Goal: Communication & Community: Connect with others

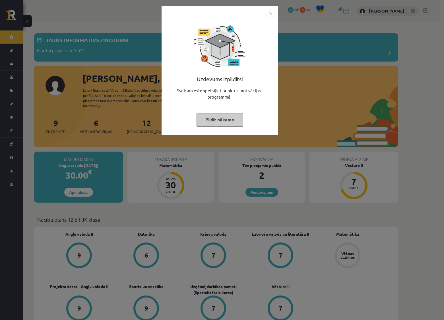
click at [229, 125] on button "Pildīt nākamo" at bounding box center [220, 119] width 47 height 13
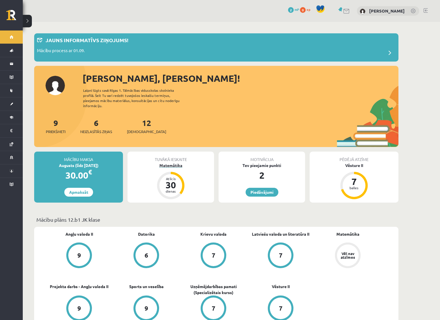
click at [174, 162] on div "Matemātika" at bounding box center [171, 165] width 87 height 6
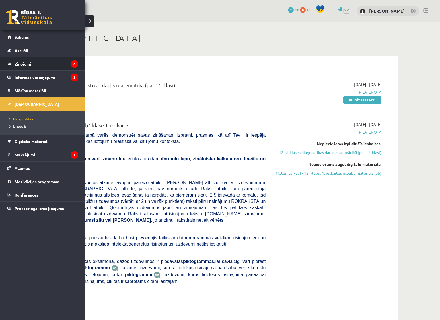
click at [26, 65] on legend "Ziņojumi 6" at bounding box center [47, 63] width 64 height 13
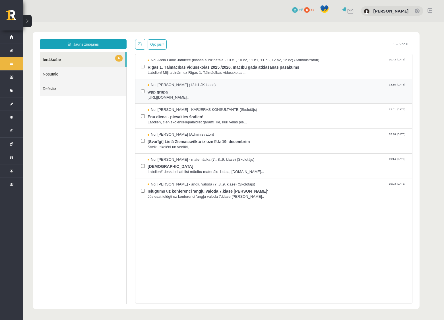
click at [172, 92] on span "wpp grupa" at bounding box center [277, 91] width 259 height 7
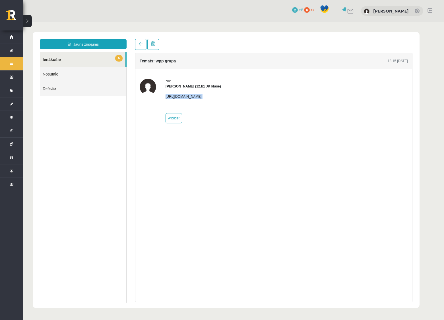
drag, startPoint x: 165, startPoint y: 98, endPoint x: 276, endPoint y: 102, distance: 110.8
click at [275, 102] on div "No: Megija Balabkina (12.b1 JK klase) https://chat.whatsapp.com/L1UxGhmvZJiE23Y…" at bounding box center [274, 101] width 268 height 45
copy p "https://chat.whatsapp.com/L1UxGhmvZJiE23YmzH1zUO?mode=ems_copy_t"
